Goal: Task Accomplishment & Management: Manage account settings

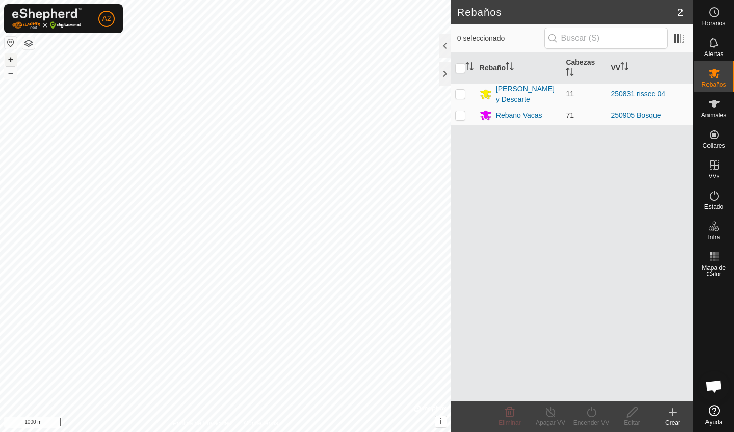
click at [11, 60] on button "+" at bounding box center [11, 59] width 12 height 12
click at [14, 57] on button "+" at bounding box center [11, 59] width 12 height 12
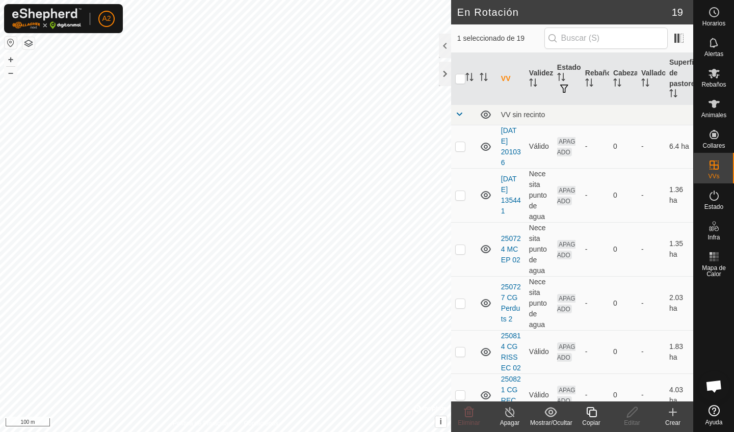
checkbox input "true"
checkbox input "false"
click at [471, 412] on icon at bounding box center [469, 412] width 12 height 12
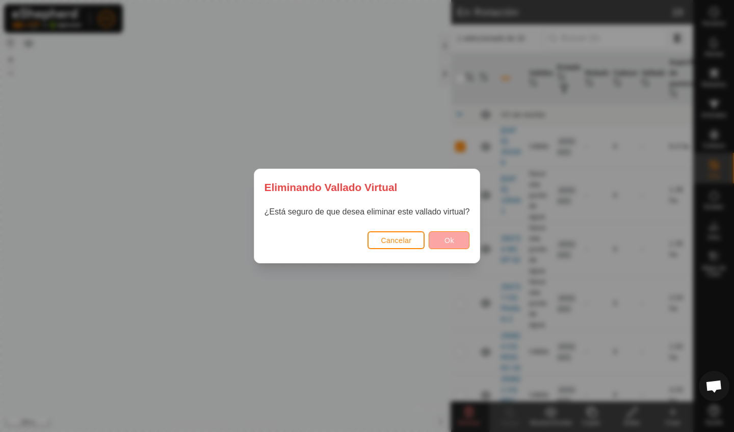
click at [459, 247] on button "Ok" at bounding box center [449, 240] width 41 height 18
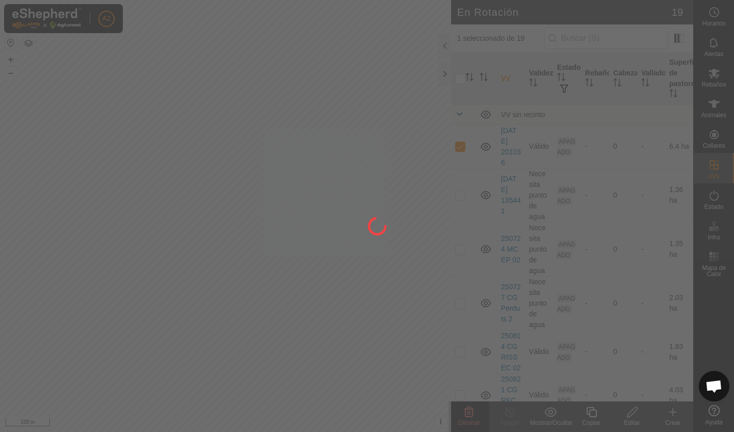
checkbox input "false"
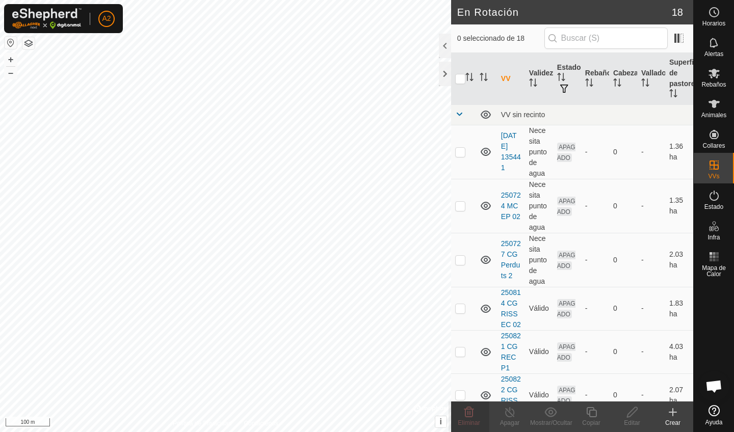
checkbox input "true"
click at [591, 414] on icon at bounding box center [591, 412] width 13 height 12
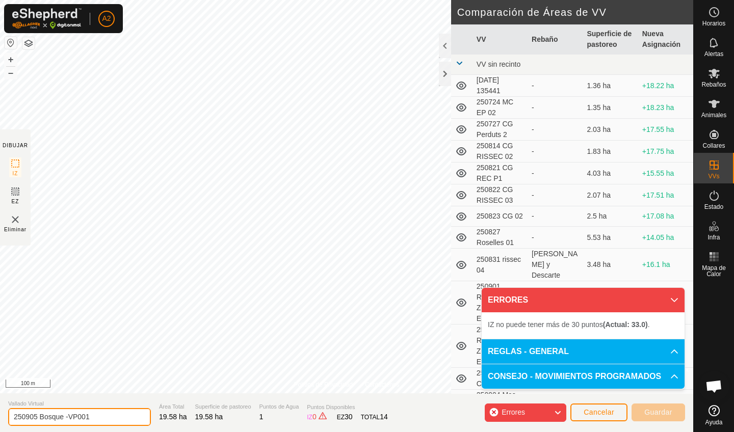
click at [107, 419] on input "250905 Bosque -VP001" at bounding box center [79, 417] width 143 height 18
type input "250909 CAMINO [DEMOGRAPHIC_DATA]"
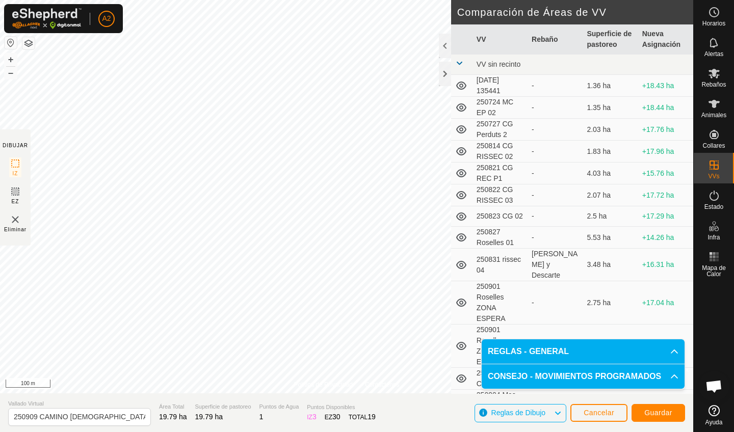
click at [664, 411] on span "Guardar" at bounding box center [658, 413] width 28 height 8
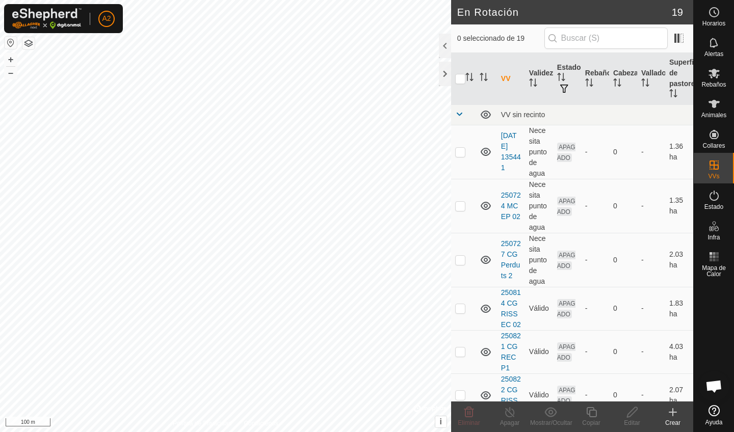
click at [144, 0] on html "A2 Horarios Alertas Rebaños Animales Collares VVs Estado Infra Mapa de Calor Ay…" at bounding box center [367, 216] width 734 height 432
